Goal: Task Accomplishment & Management: Use online tool/utility

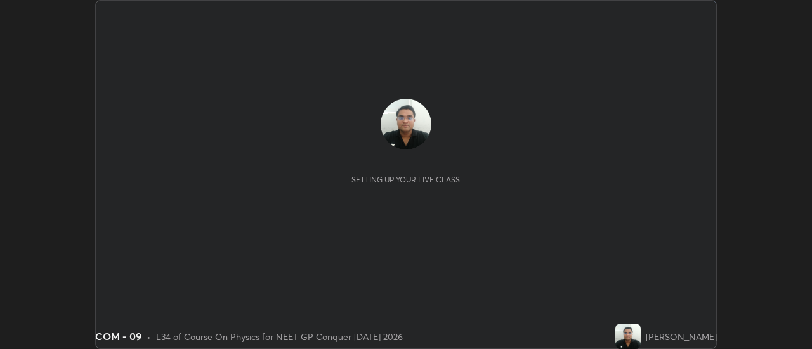
scroll to position [349, 811]
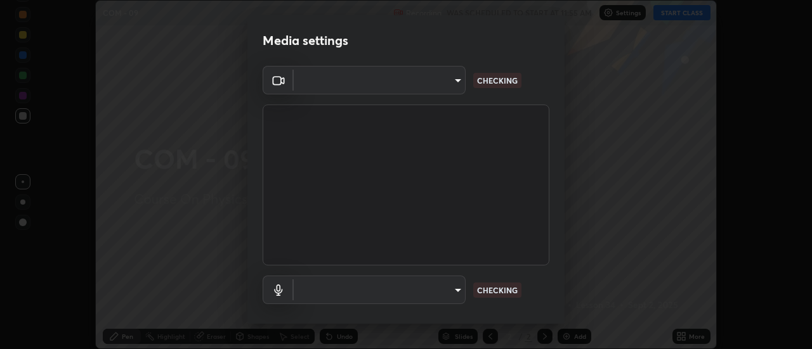
type input "6b20510400c661f13905172a847429c82f5b2d511b6c6cd18f7fa83b3b8a252b"
type input "default"
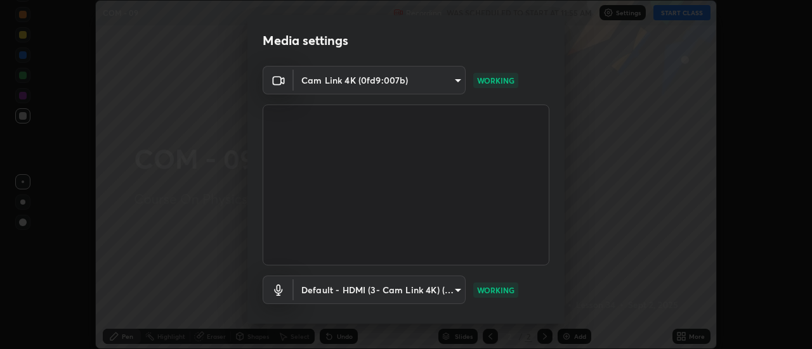
scroll to position [67, 0]
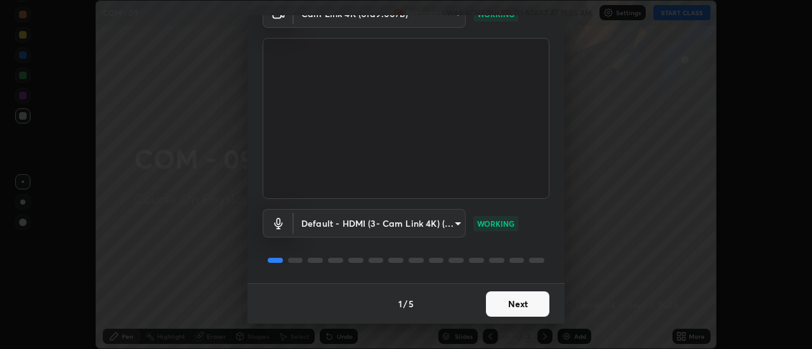
click at [502, 309] on button "Next" at bounding box center [517, 304] width 63 height 25
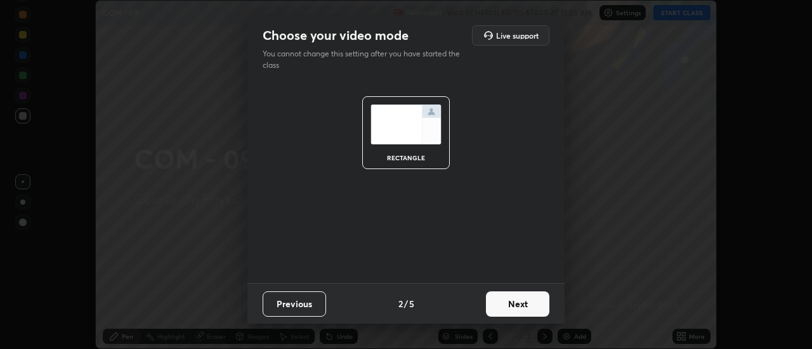
scroll to position [0, 0]
click at [505, 305] on button "Next" at bounding box center [517, 304] width 63 height 25
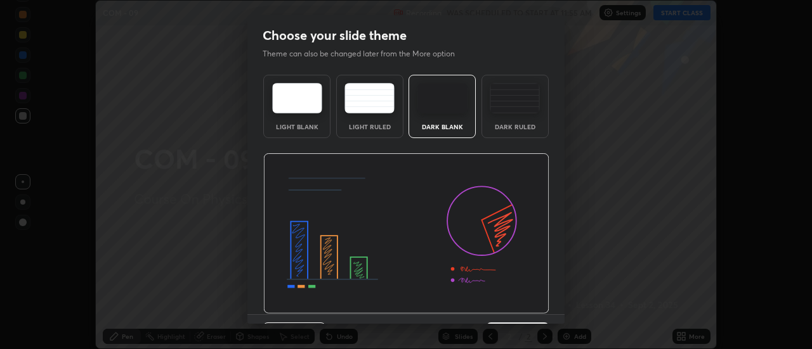
click at [503, 308] on img at bounding box center [406, 233] width 286 height 161
click at [502, 309] on img at bounding box center [406, 233] width 286 height 161
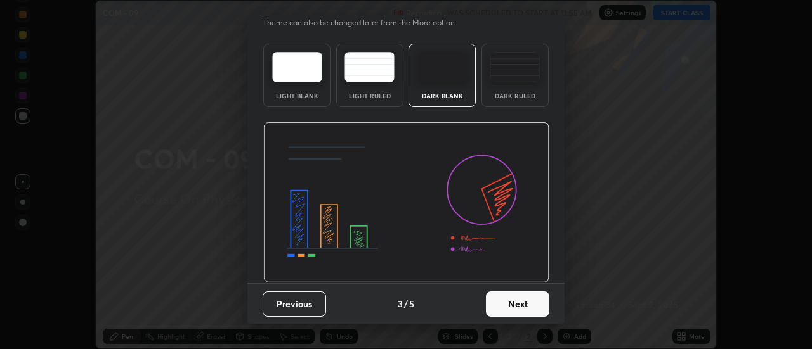
click at [507, 300] on button "Next" at bounding box center [517, 304] width 63 height 25
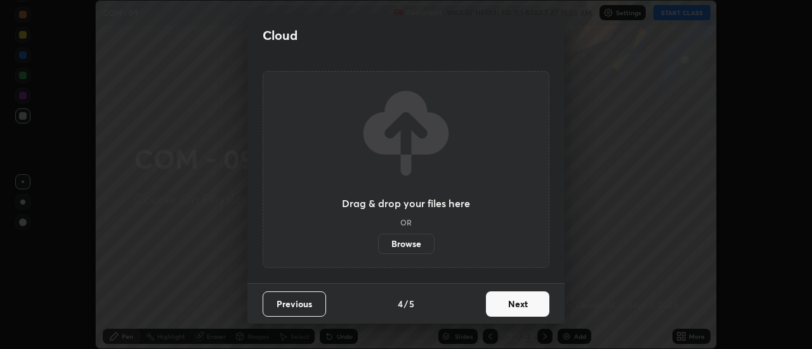
scroll to position [0, 0]
click at [507, 301] on button "Next" at bounding box center [517, 304] width 63 height 25
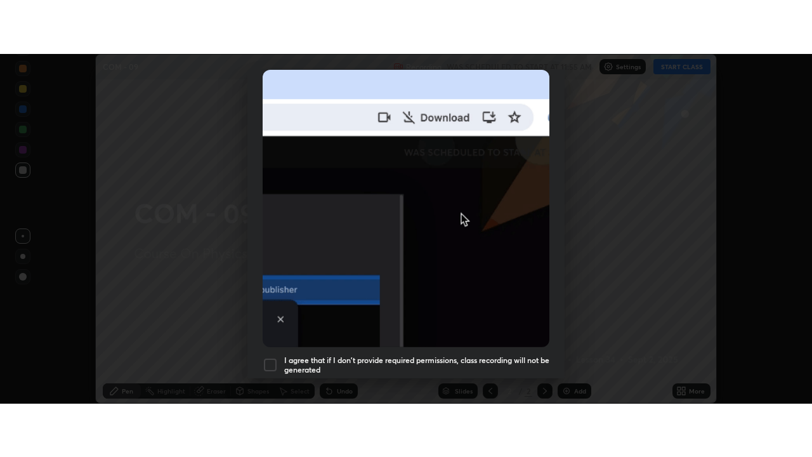
scroll to position [325, 0]
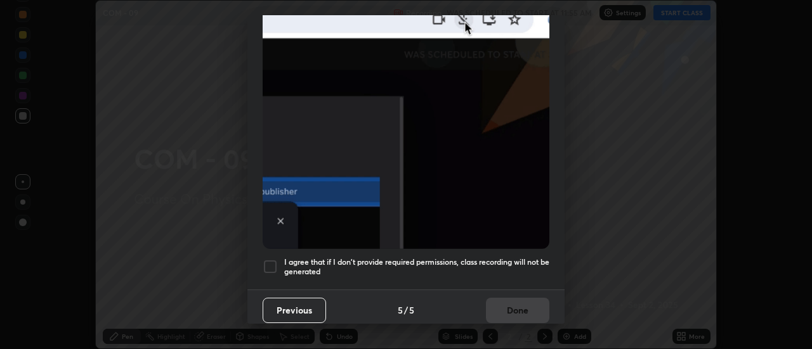
click at [275, 260] on div at bounding box center [270, 266] width 15 height 15
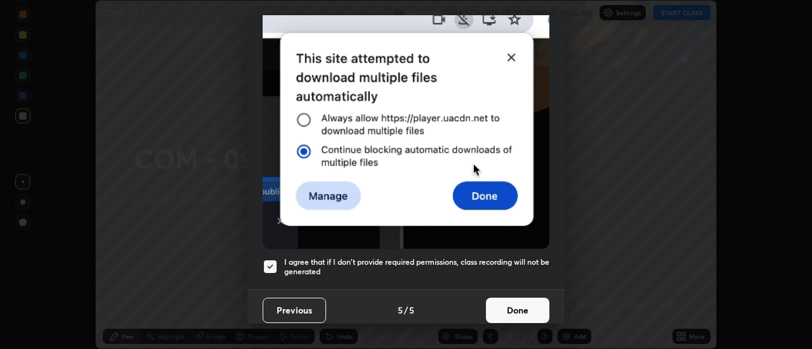
click at [505, 302] on button "Done" at bounding box center [517, 310] width 63 height 25
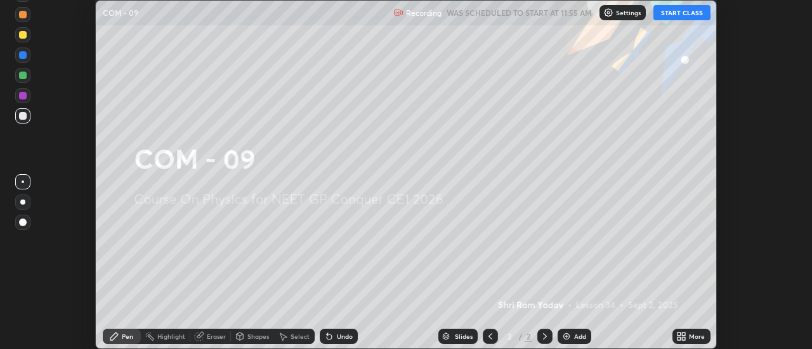
click at [674, 17] on button "START CLASS" at bounding box center [681, 12] width 57 height 15
click at [689, 339] on div "More" at bounding box center [697, 337] width 16 height 6
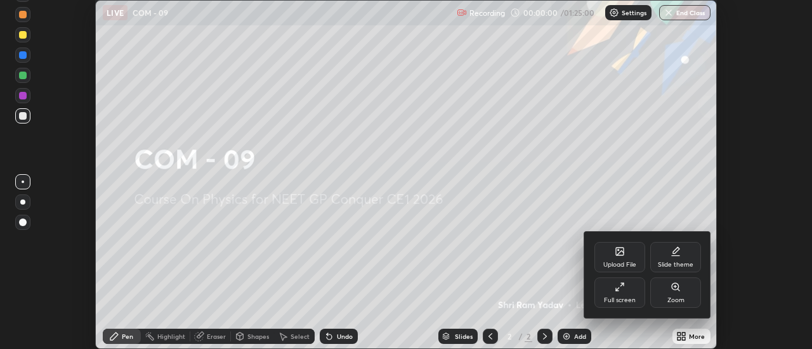
click at [623, 290] on icon at bounding box center [620, 287] width 10 height 10
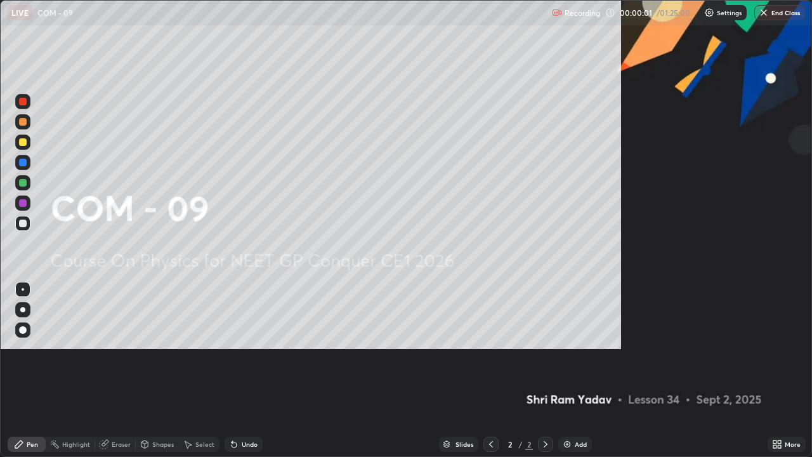
scroll to position [457, 812]
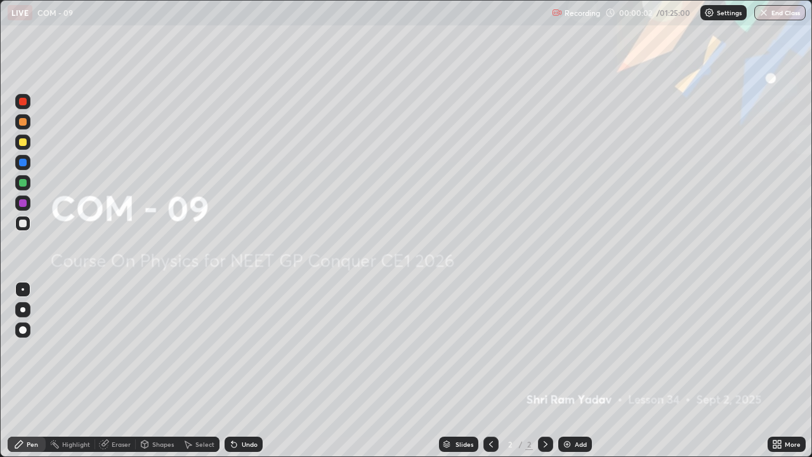
click at [571, 349] on div "Add" at bounding box center [575, 443] width 34 height 15
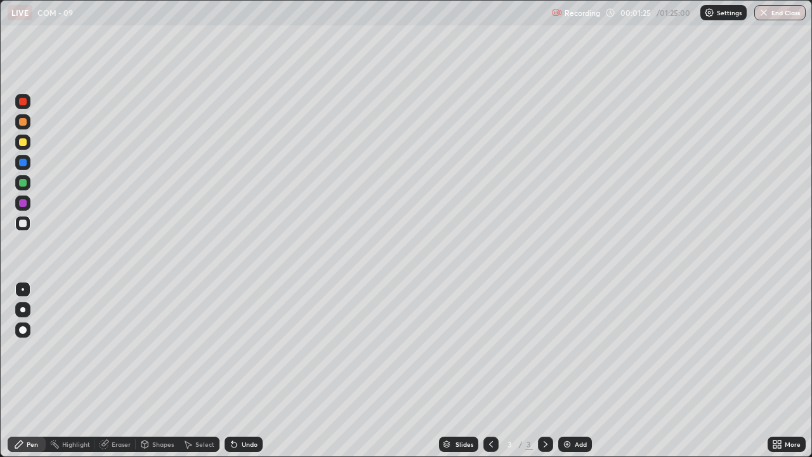
click at [26, 122] on div at bounding box center [23, 122] width 8 height 8
click at [245, 349] on div "Undo" at bounding box center [250, 444] width 16 height 6
click at [566, 349] on img at bounding box center [567, 444] width 10 height 10
click at [22, 225] on div at bounding box center [23, 223] width 8 height 8
click at [23, 122] on div at bounding box center [23, 122] width 8 height 8
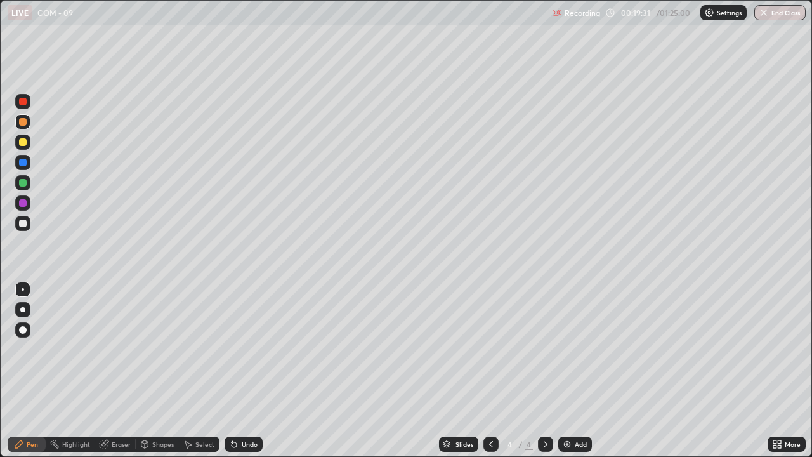
click at [569, 349] on img at bounding box center [567, 444] width 10 height 10
click at [567, 349] on img at bounding box center [567, 444] width 10 height 10
click at [249, 349] on div "Undo" at bounding box center [250, 444] width 16 height 6
click at [127, 349] on div "Eraser" at bounding box center [121, 444] width 19 height 6
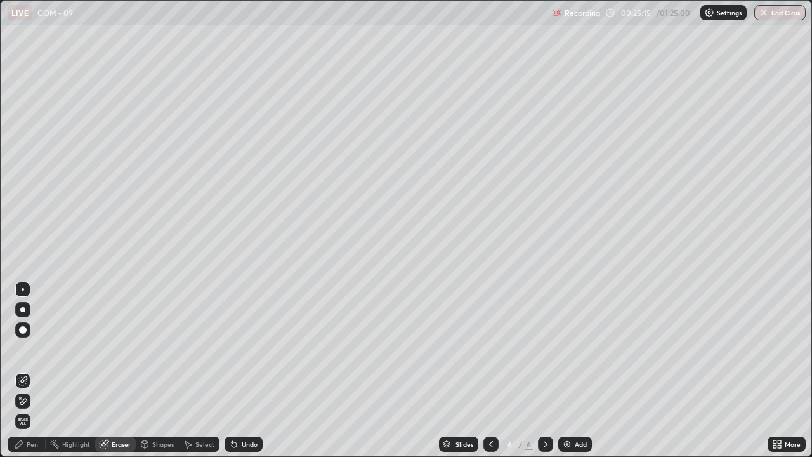
click at [36, 349] on div "Pen" at bounding box center [32, 444] width 11 height 6
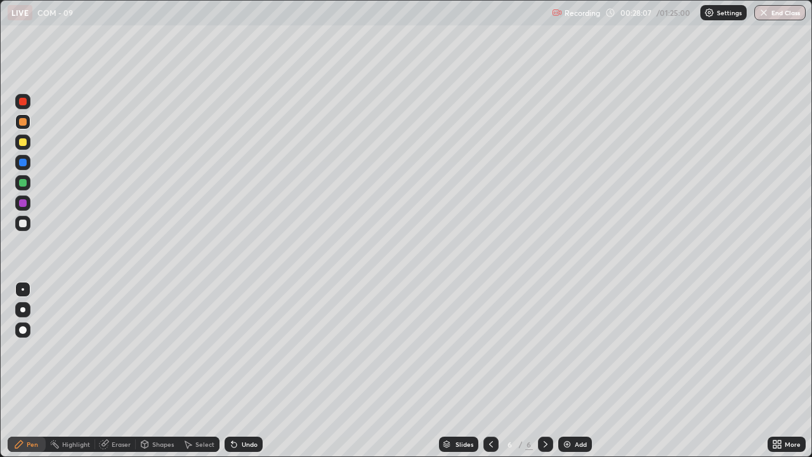
click at [242, 349] on div "Undo" at bounding box center [250, 444] width 16 height 6
click at [120, 349] on div "Eraser" at bounding box center [121, 444] width 19 height 6
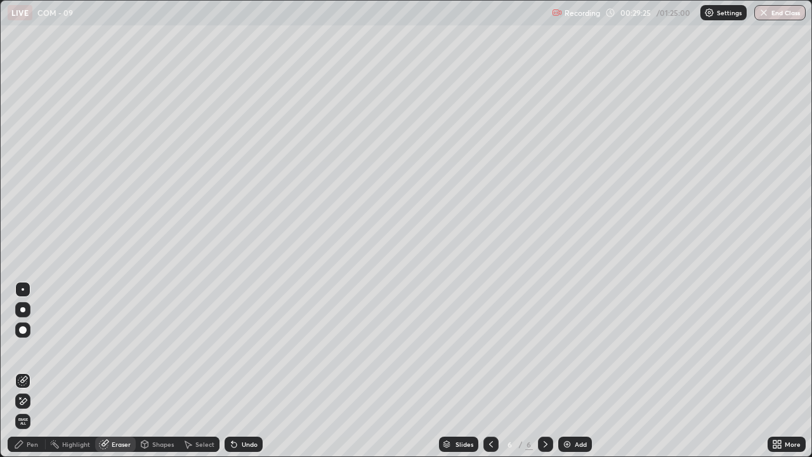
click at [31, 349] on div "Pen" at bounding box center [32, 444] width 11 height 6
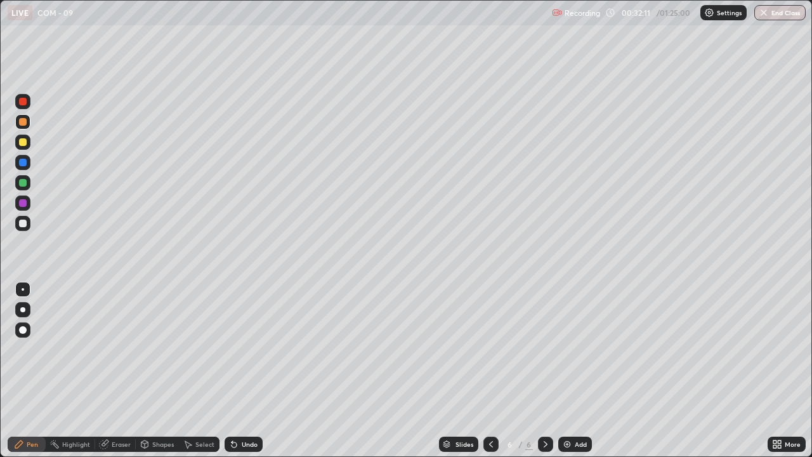
click at [567, 349] on img at bounding box center [567, 444] width 10 height 10
click at [242, 349] on div "Undo" at bounding box center [244, 443] width 38 height 15
click at [573, 349] on div "Add" at bounding box center [575, 443] width 34 height 15
click at [248, 349] on div "Undo" at bounding box center [250, 444] width 16 height 6
click at [567, 349] on img at bounding box center [567, 444] width 10 height 10
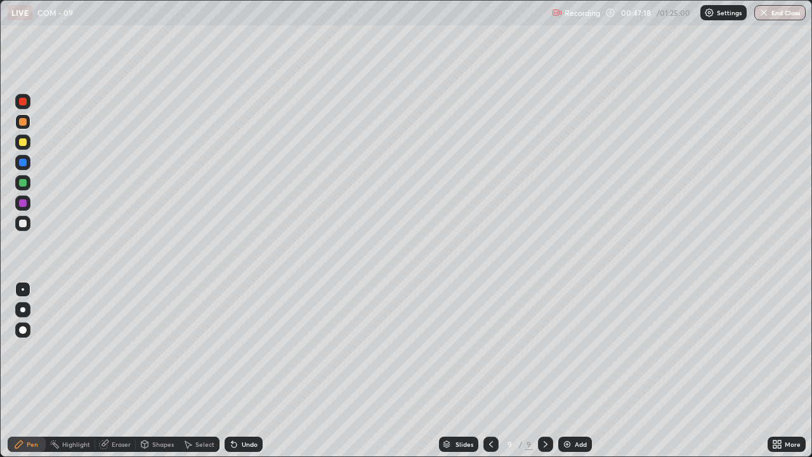
click at [242, 349] on div "Undo" at bounding box center [250, 444] width 16 height 6
click at [24, 224] on div at bounding box center [23, 223] width 8 height 8
click at [567, 349] on img at bounding box center [567, 444] width 10 height 10
click at [25, 123] on div at bounding box center [23, 122] width 8 height 8
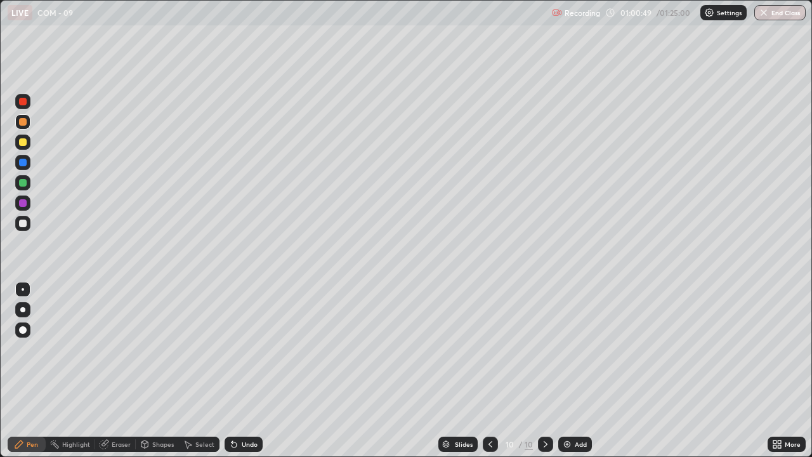
click at [114, 349] on div "Eraser" at bounding box center [121, 444] width 19 height 6
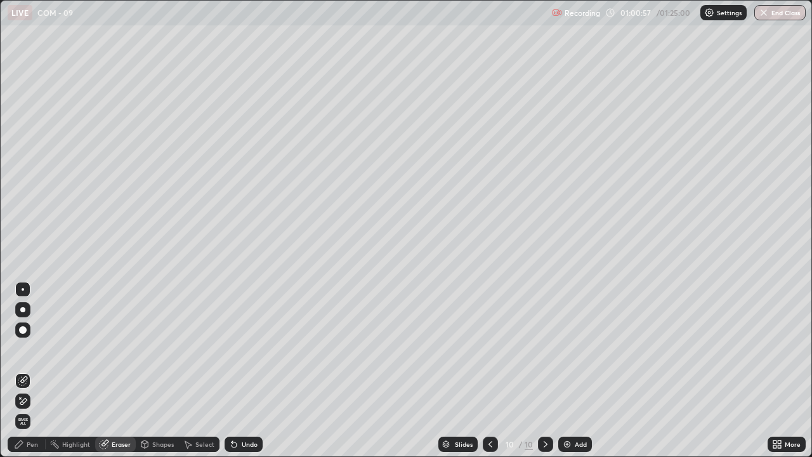
click at [42, 349] on div "Pen" at bounding box center [27, 443] width 38 height 15
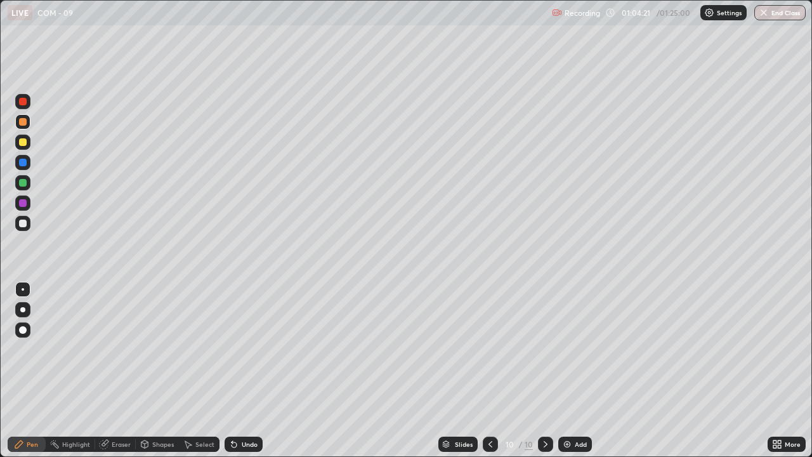
click at [569, 349] on img at bounding box center [567, 444] width 10 height 10
click at [23, 225] on div at bounding box center [23, 223] width 8 height 8
click at [24, 189] on div at bounding box center [22, 182] width 15 height 15
click at [24, 162] on div at bounding box center [23, 163] width 8 height 8
click at [569, 349] on div "Add" at bounding box center [575, 443] width 34 height 15
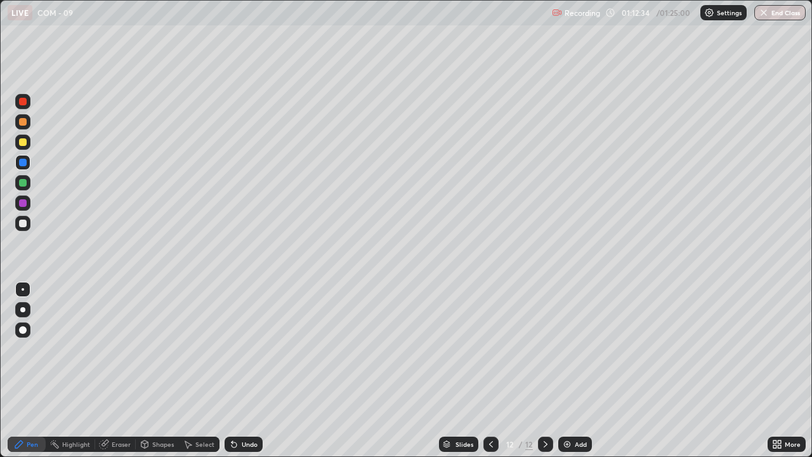
click at [23, 122] on div at bounding box center [23, 122] width 8 height 8
click at [246, 349] on div "Undo" at bounding box center [244, 443] width 38 height 15
click at [244, 349] on div "Undo" at bounding box center [250, 444] width 16 height 6
click at [120, 349] on div "Eraser" at bounding box center [121, 444] width 19 height 6
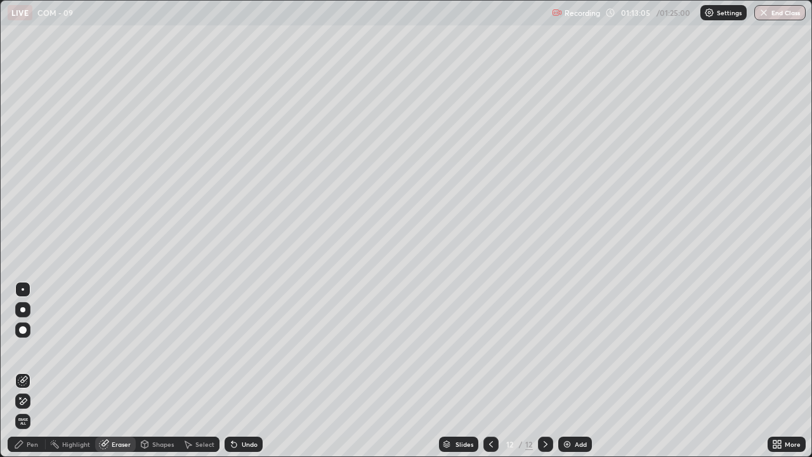
click at [32, 349] on div "Pen" at bounding box center [32, 444] width 11 height 6
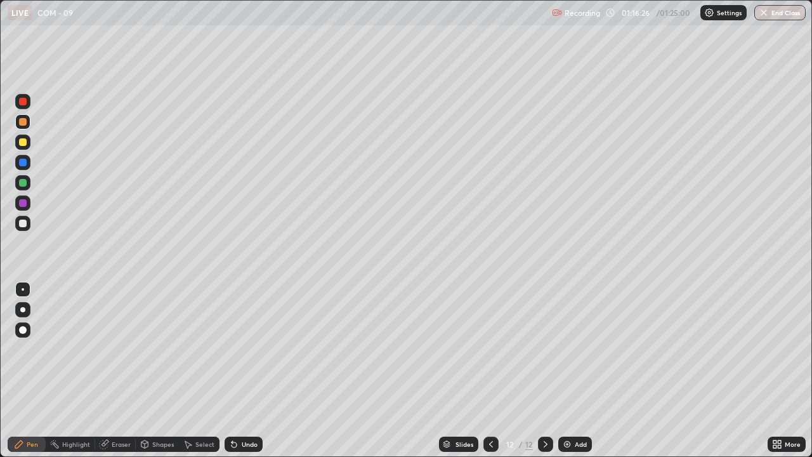
click at [25, 226] on div at bounding box center [22, 223] width 15 height 15
click at [231, 349] on icon at bounding box center [231, 441] width 1 height 1
click at [20, 122] on div at bounding box center [23, 122] width 8 height 8
click at [20, 223] on div at bounding box center [23, 223] width 8 height 8
click at [234, 349] on icon at bounding box center [233, 444] width 5 height 5
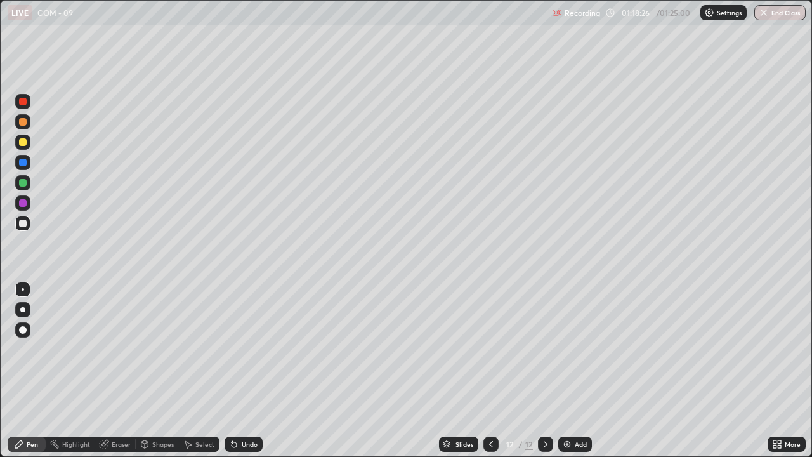
click at [235, 349] on icon at bounding box center [234, 444] width 10 height 10
click at [233, 349] on icon at bounding box center [233, 444] width 5 height 5
click at [232, 349] on icon at bounding box center [233, 444] width 5 height 5
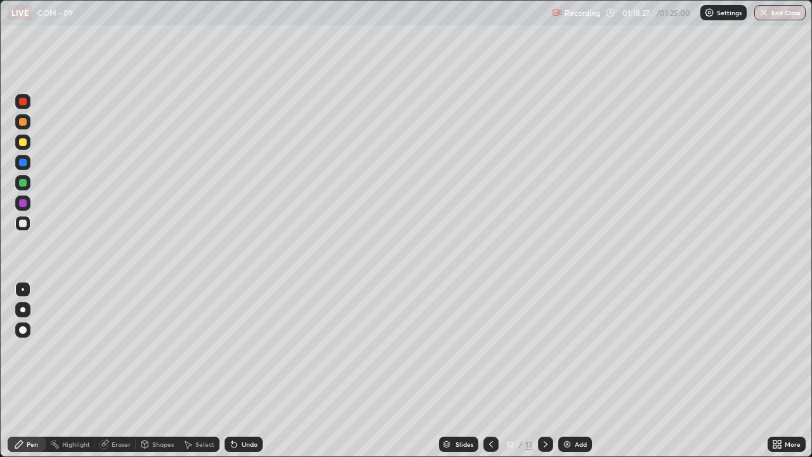
click at [232, 349] on icon at bounding box center [233, 444] width 5 height 5
click at [25, 202] on div at bounding box center [23, 203] width 8 height 8
click at [777, 10] on button "End Class" at bounding box center [780, 12] width 50 height 15
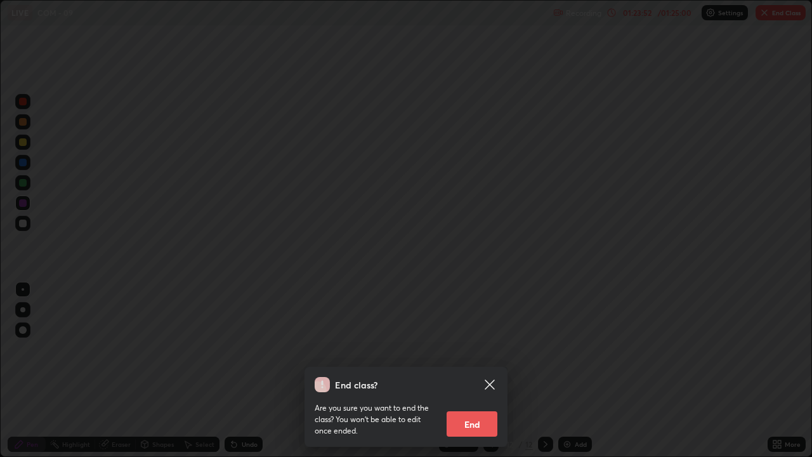
click at [469, 349] on button "End" at bounding box center [471, 423] width 51 height 25
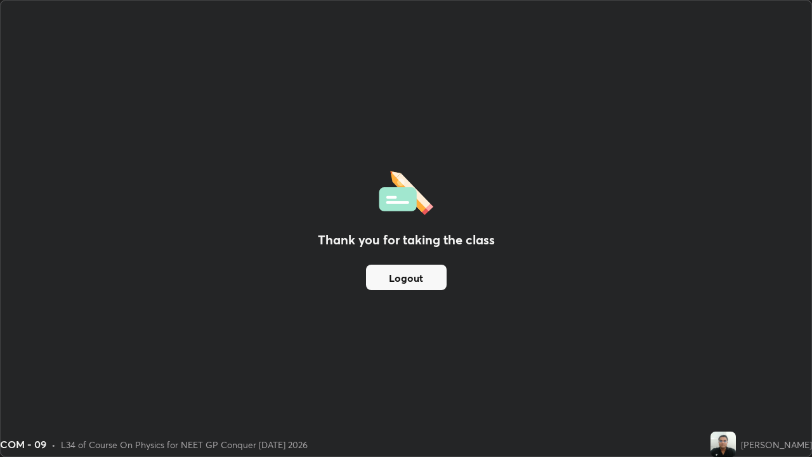
click at [432, 283] on button "Logout" at bounding box center [406, 276] width 81 height 25
click at [409, 277] on button "Logout" at bounding box center [406, 276] width 81 height 25
